Goal: Information Seeking & Learning: Find specific fact

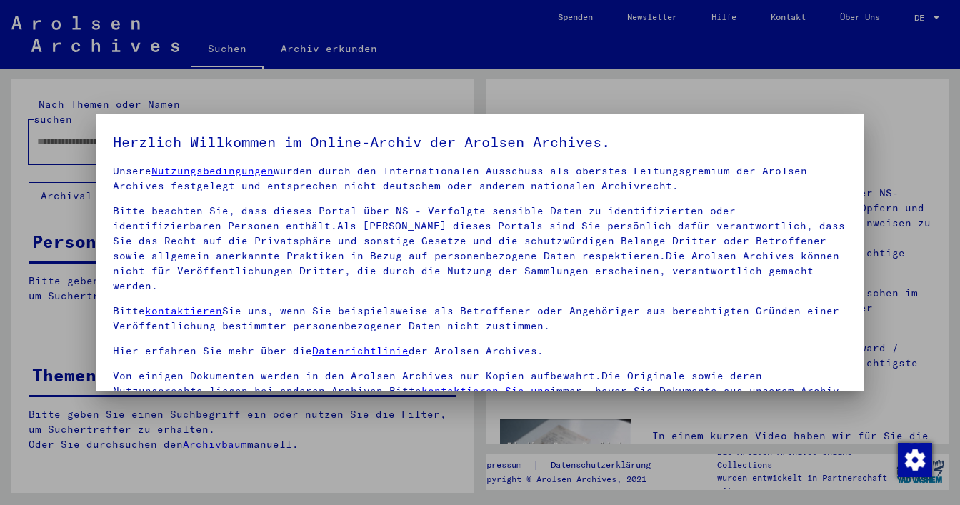
scroll to position [121, 0]
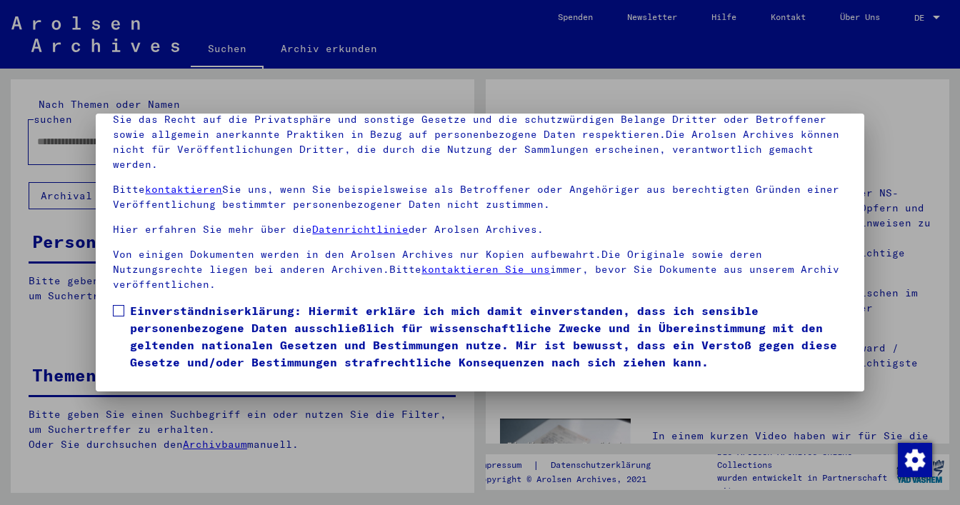
click at [122, 305] on span at bounding box center [118, 310] width 11 height 11
click at [176, 378] on button "Ich stimme zu" at bounding box center [167, 391] width 108 height 27
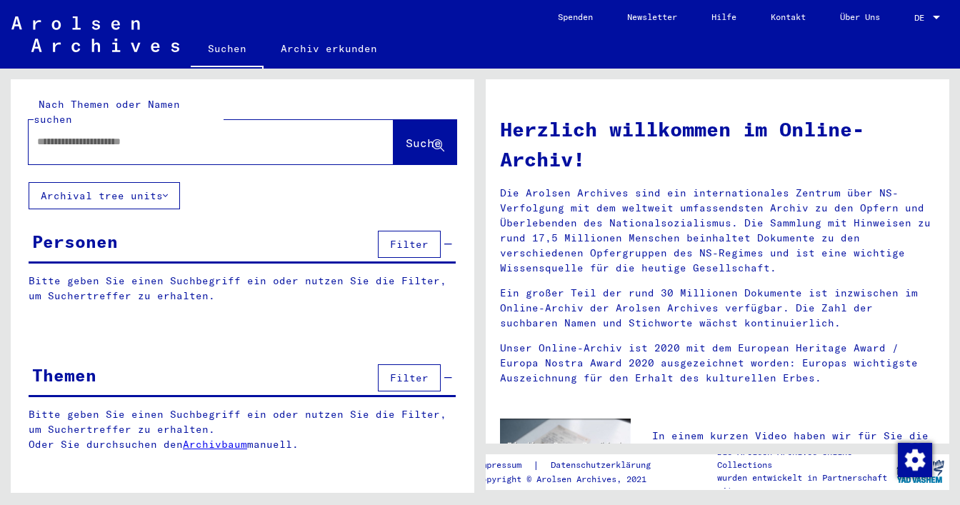
click at [121, 134] on input "text" at bounding box center [193, 141] width 313 height 15
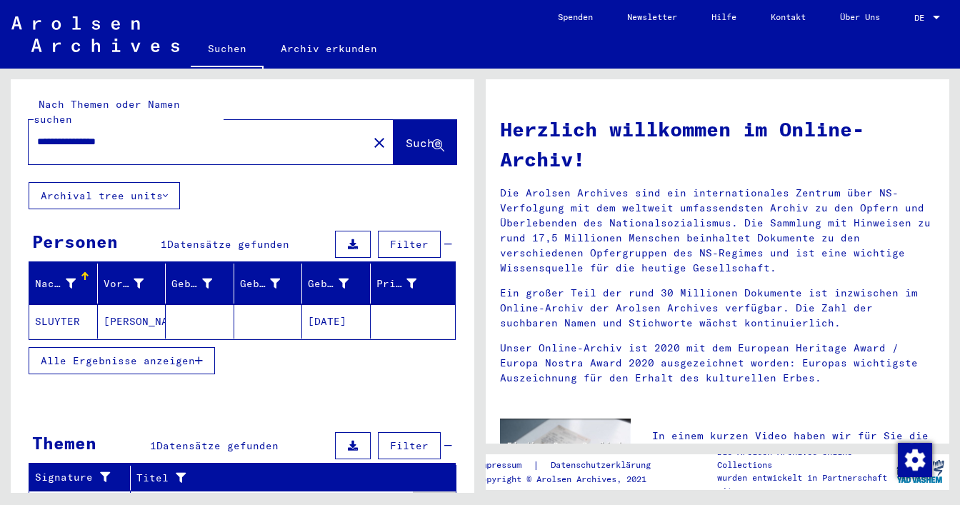
click at [381, 304] on mat-cell at bounding box center [413, 321] width 85 height 34
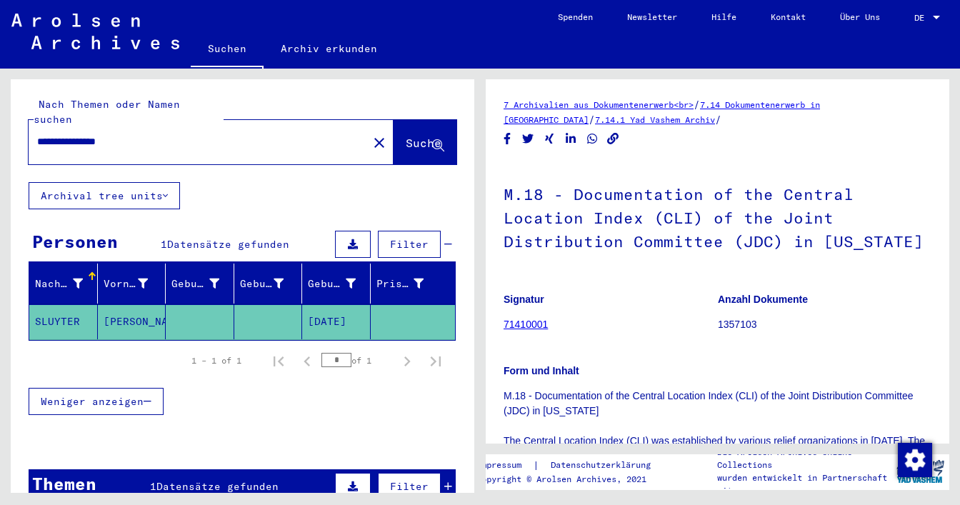
drag, startPoint x: 173, startPoint y: 126, endPoint x: 0, endPoint y: 113, distance: 173.3
click at [37, 134] on input "**********" at bounding box center [198, 141] width 322 height 15
type input "**********"
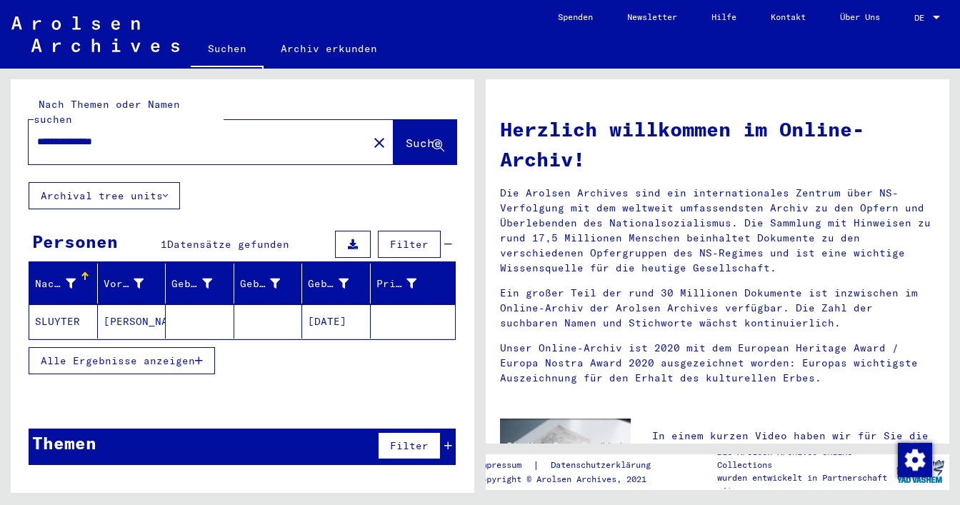
click at [338, 304] on mat-cell "[DATE]" at bounding box center [336, 321] width 69 height 34
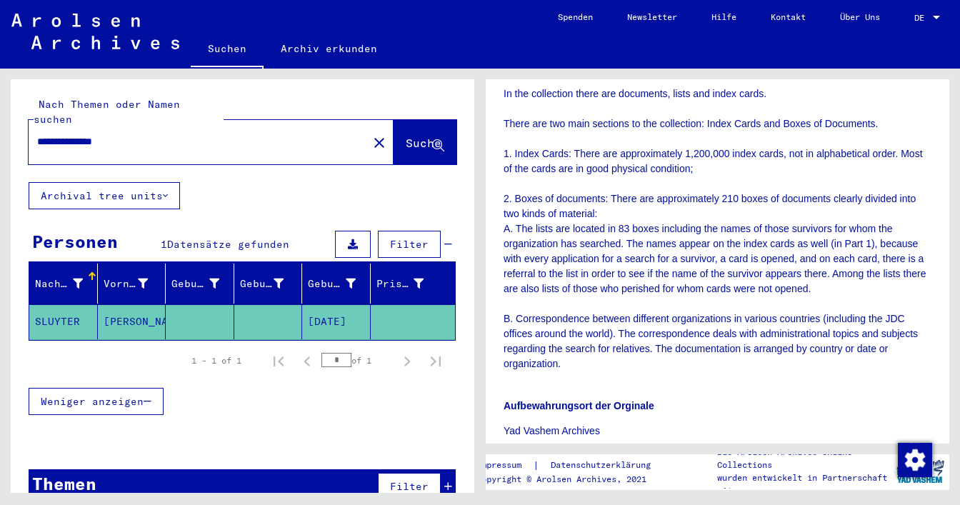
scroll to position [551, 0]
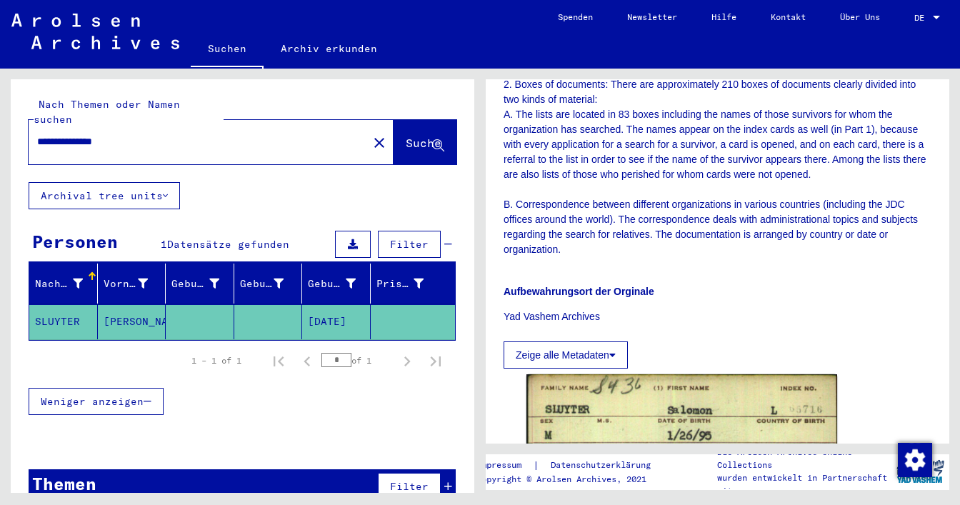
click at [614, 351] on icon at bounding box center [612, 355] width 6 height 10
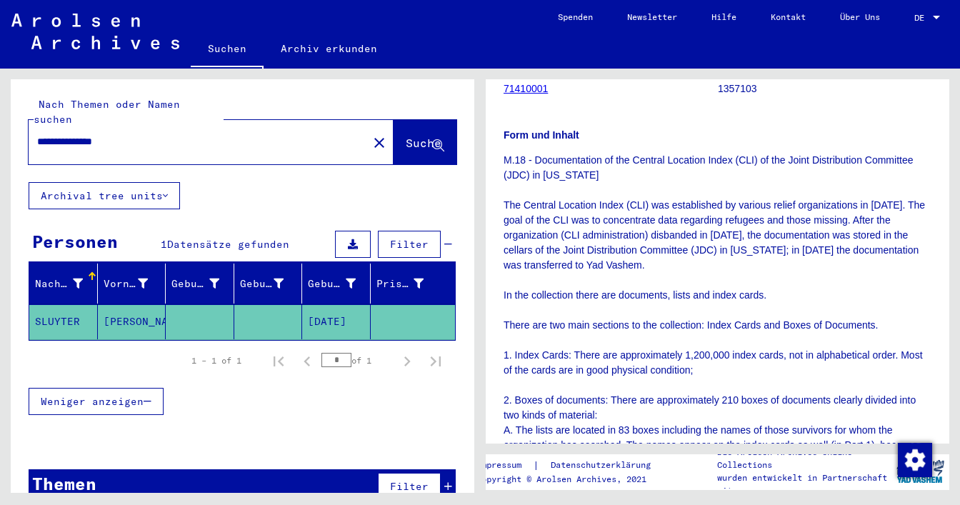
scroll to position [0, 0]
